Goal: Task Accomplishment & Management: Manage account settings

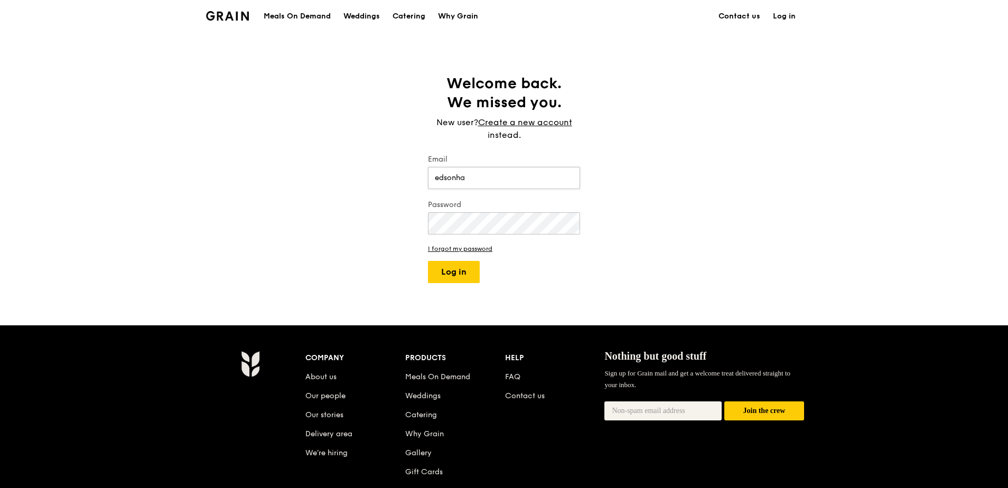
type input "[EMAIL_ADDRESS][DOMAIN_NAME]"
click at [428, 261] on button "Log in" at bounding box center [454, 272] width 52 height 22
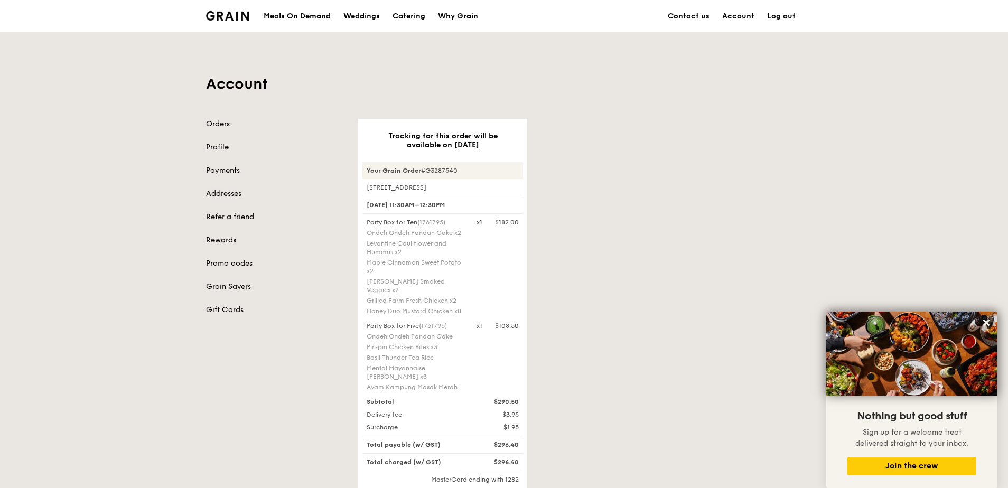
click at [226, 192] on link "Addresses" at bounding box center [275, 194] width 139 height 11
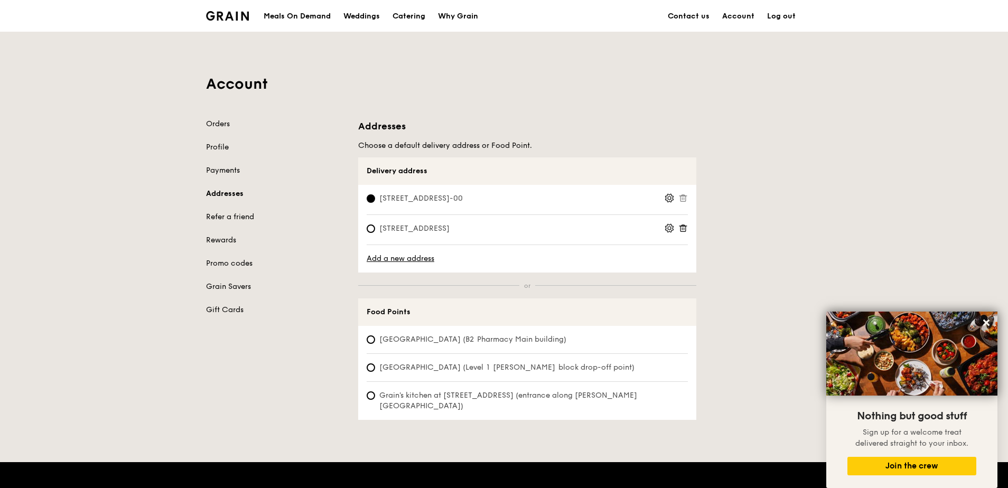
click at [682, 229] on icon at bounding box center [683, 228] width 10 height 10
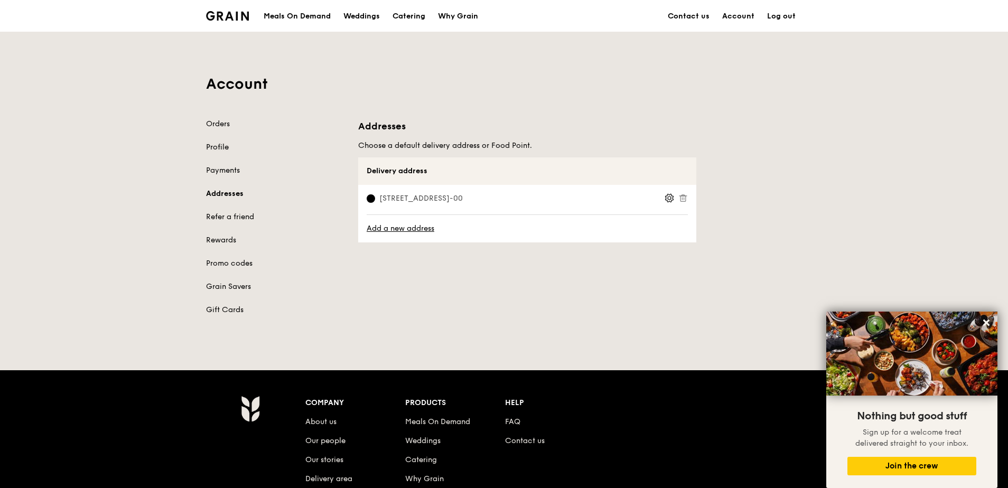
click at [223, 146] on link "Profile" at bounding box center [275, 147] width 139 height 11
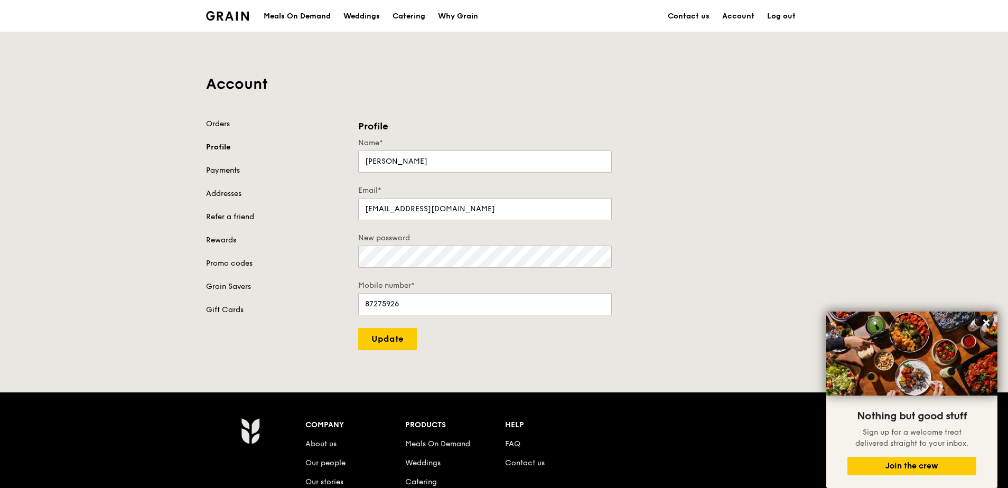
click at [222, 172] on link "Payments" at bounding box center [275, 170] width 139 height 11
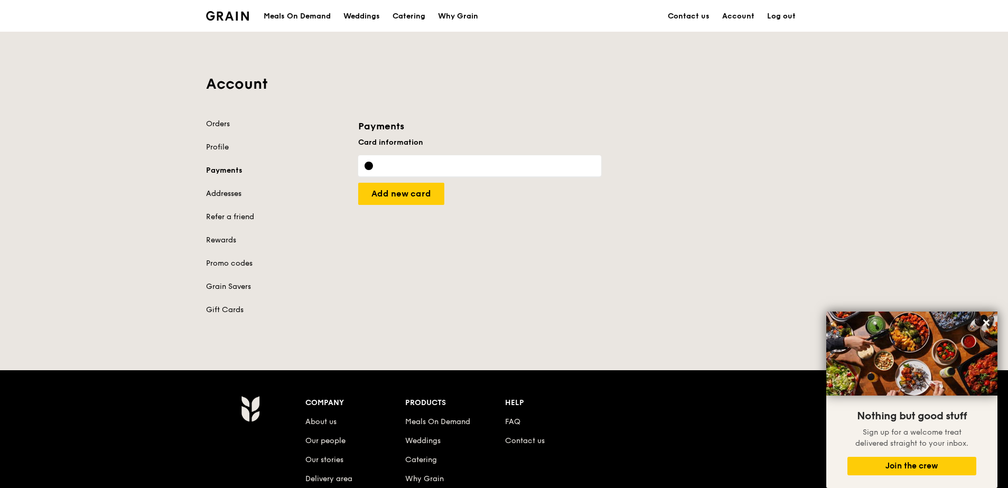
click at [232, 193] on link "Addresses" at bounding box center [275, 194] width 139 height 11
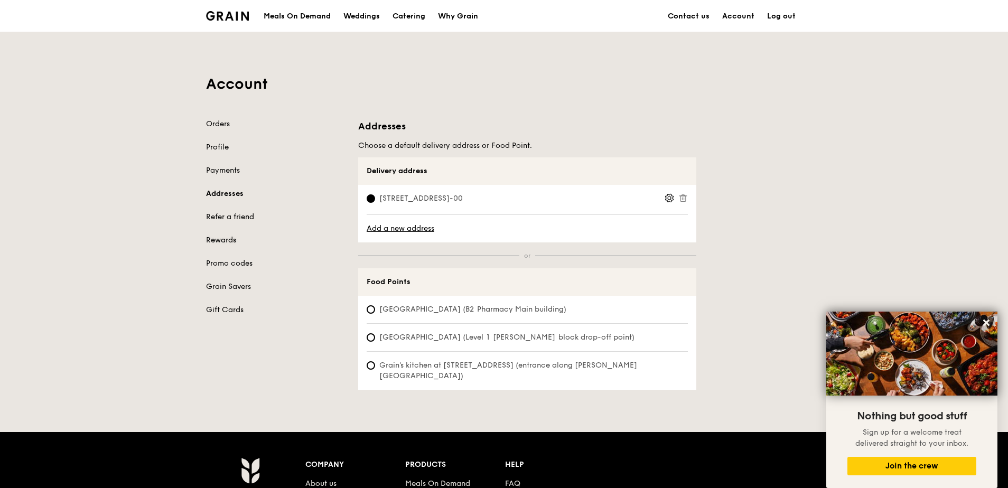
click at [222, 237] on link "Rewards" at bounding box center [275, 240] width 139 height 11
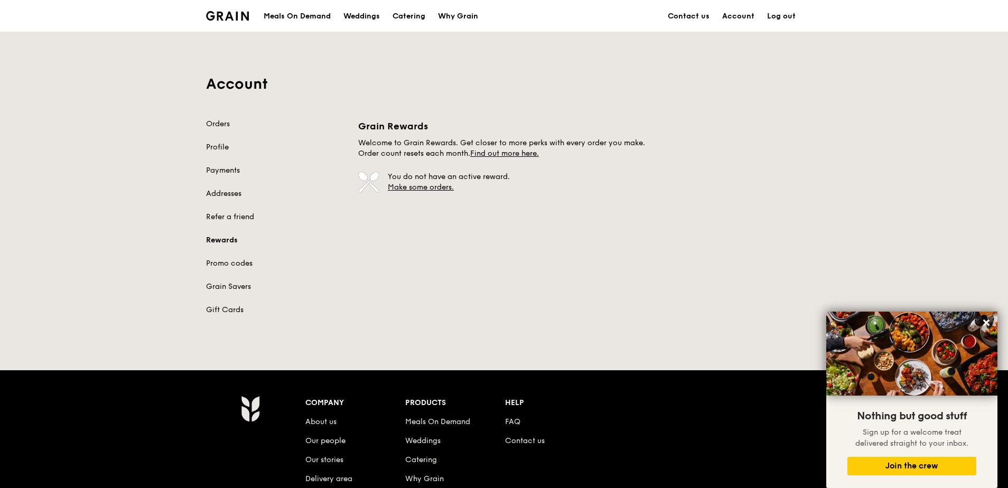
click at [236, 209] on div "Orders Profile Payments Addresses Refer a friend Rewards Promo codes Grain Save…" at bounding box center [275, 217] width 139 height 197
click at [232, 219] on link "Refer a friend" at bounding box center [275, 217] width 139 height 11
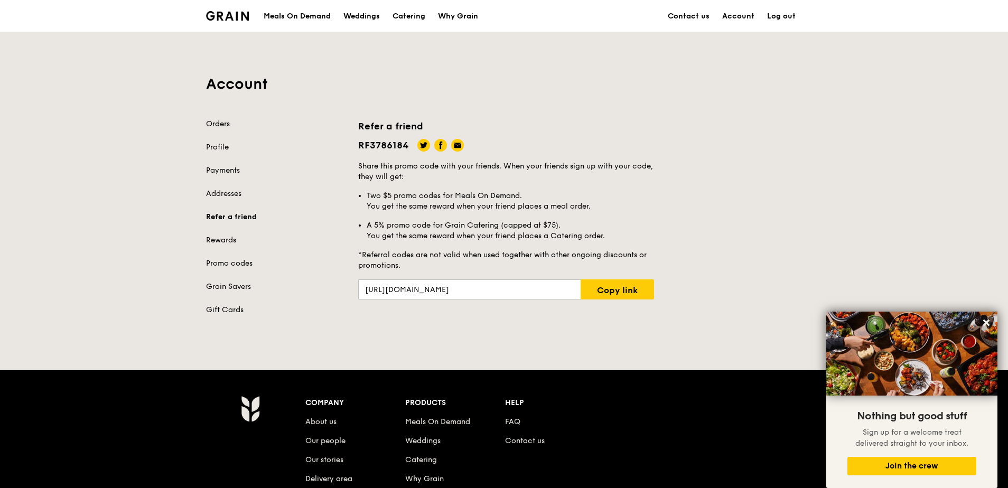
click at [225, 120] on link "Orders" at bounding box center [275, 124] width 139 height 11
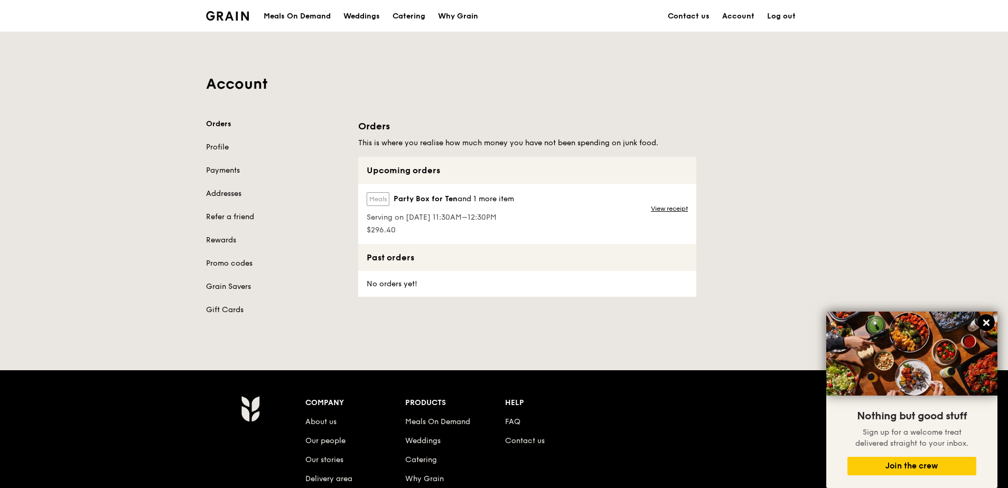
click at [984, 322] on icon at bounding box center [986, 323] width 6 height 6
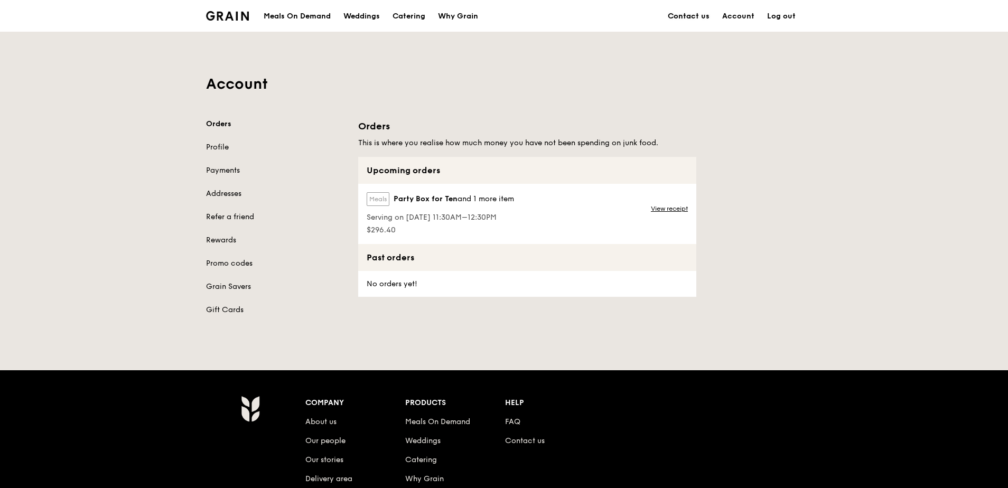
click at [693, 13] on link "Contact us" at bounding box center [688, 17] width 54 height 32
